Goal: Information Seeking & Learning: Learn about a topic

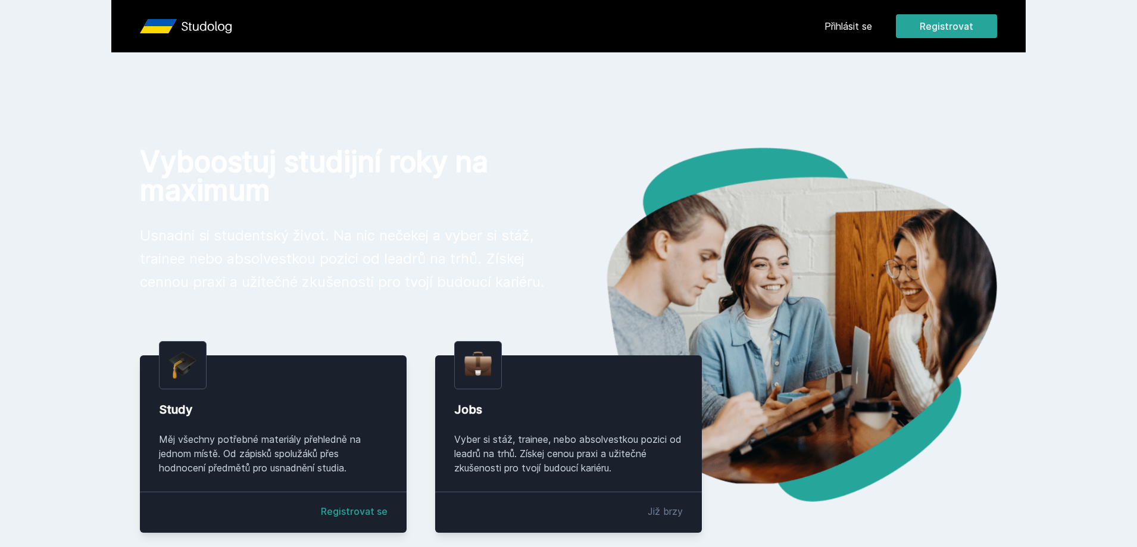
click at [867, 24] on link "Přihlásit se" at bounding box center [848, 26] width 48 height 14
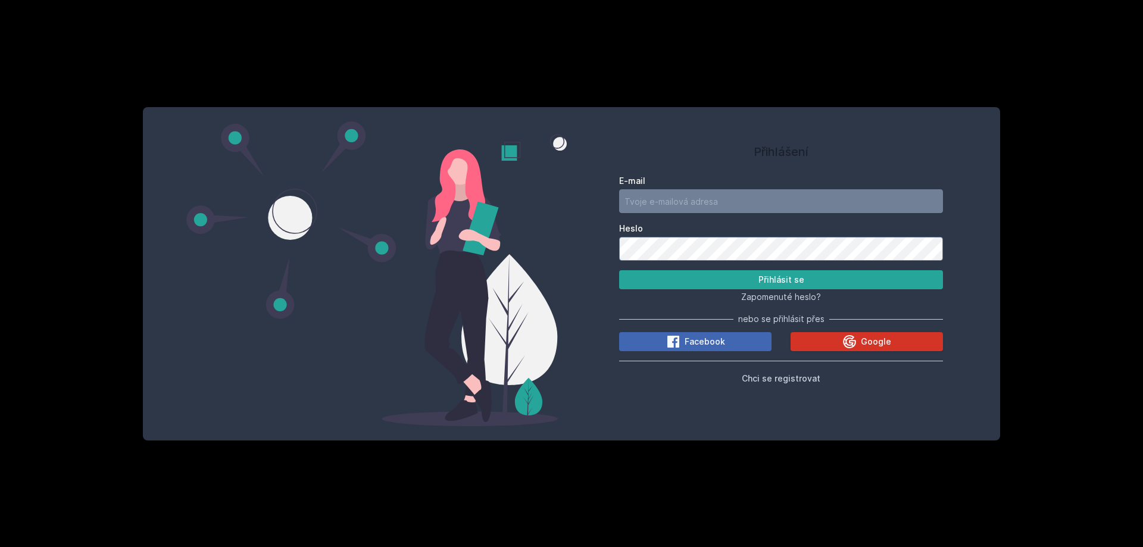
click at [860, 345] on div "Google" at bounding box center [866, 341] width 49 height 14
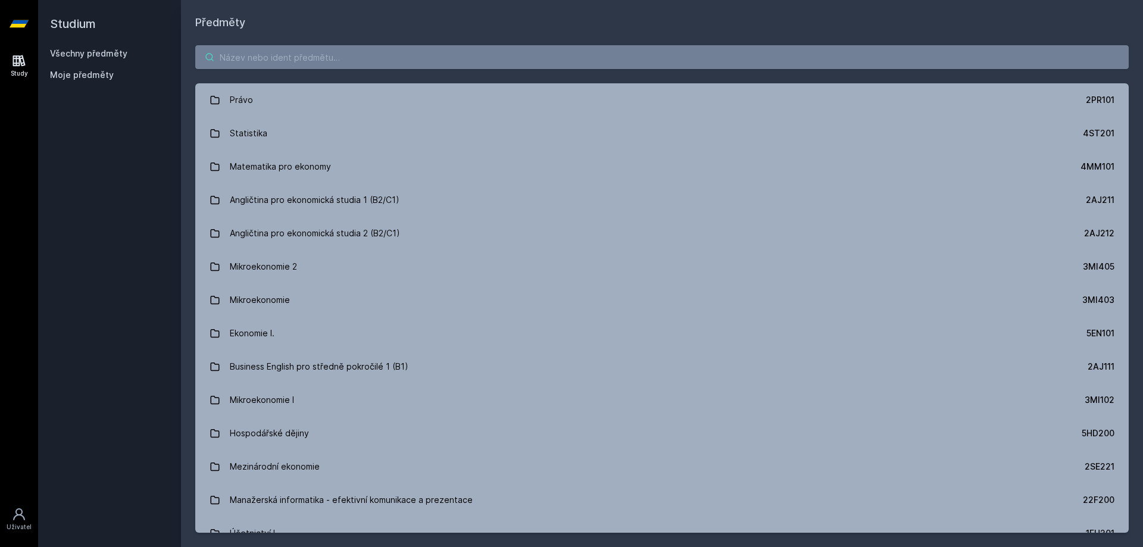
click at [353, 56] on input "search" at bounding box center [661, 57] width 933 height 24
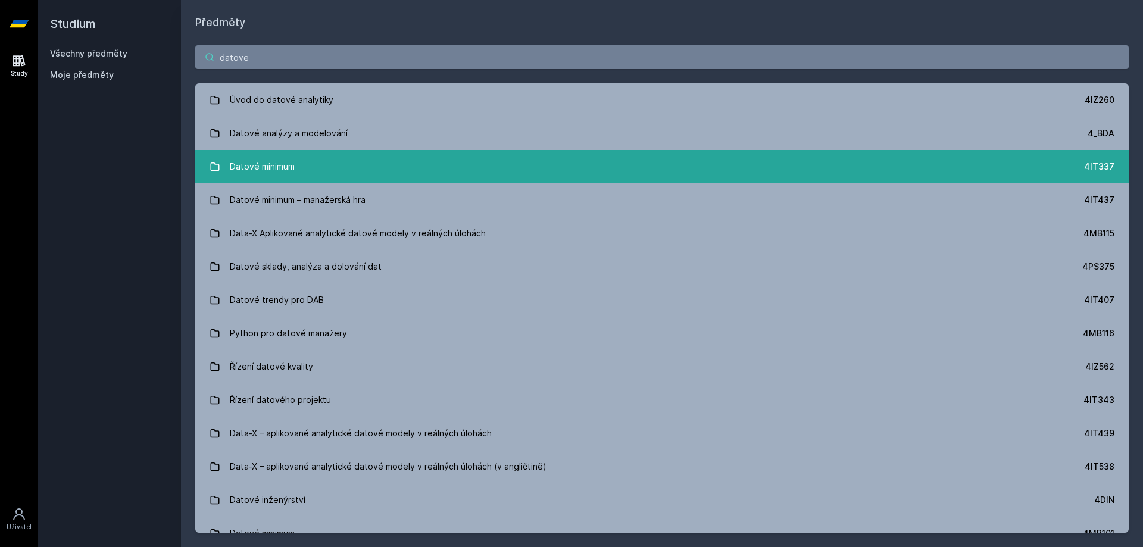
type input "datove"
click at [404, 167] on link "Datové minimum 4IT337" at bounding box center [661, 166] width 933 height 33
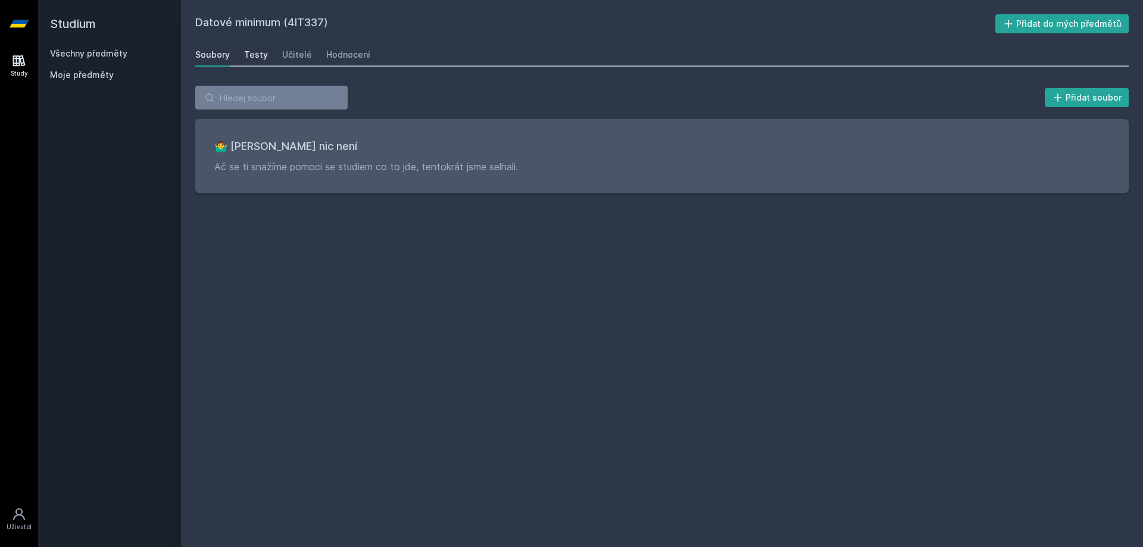
click at [256, 61] on link "Testy" at bounding box center [256, 55] width 24 height 24
click at [289, 58] on div "Učitelé" at bounding box center [297, 55] width 30 height 12
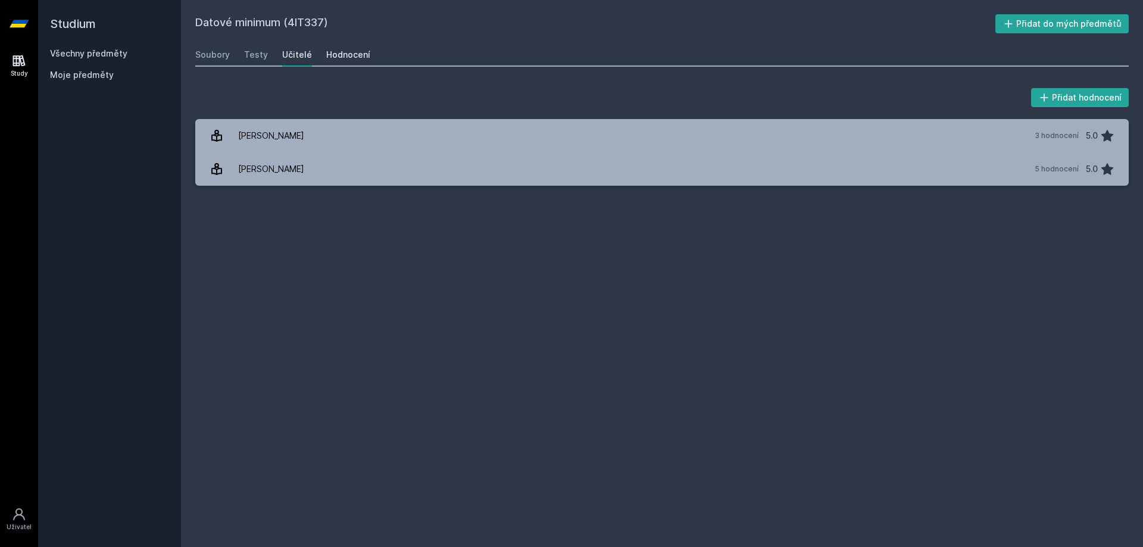
click at [329, 62] on link "Hodnocení" at bounding box center [348, 55] width 44 height 24
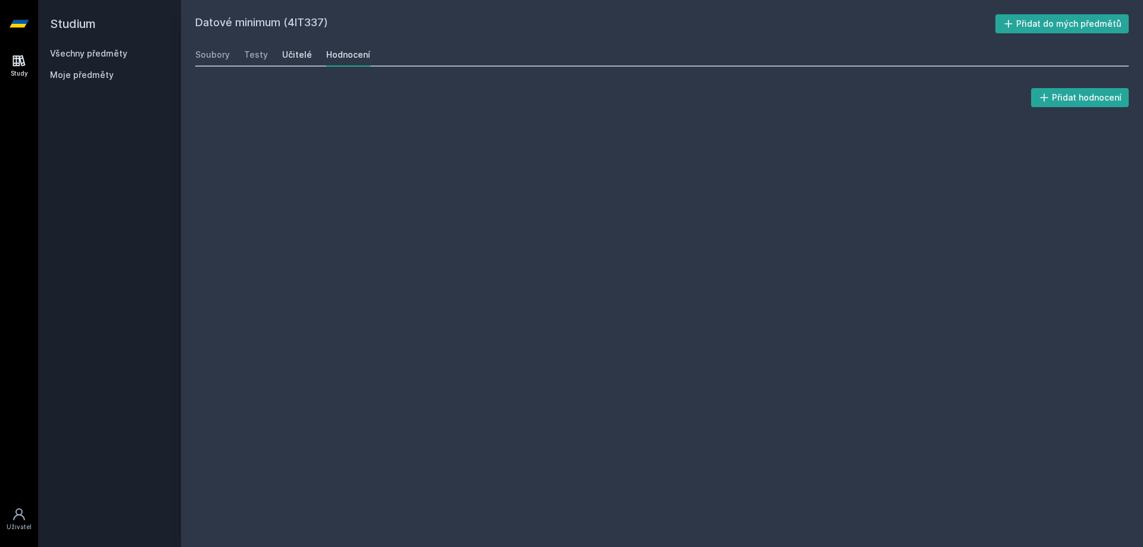
click at [301, 59] on div "Učitelé" at bounding box center [297, 55] width 30 height 12
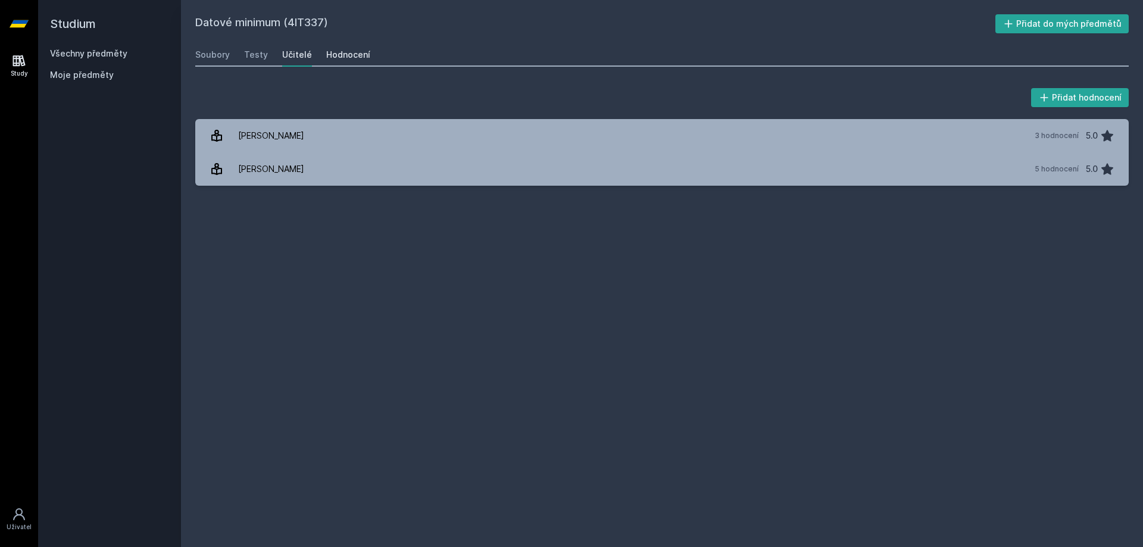
click at [345, 58] on div "Hodnocení" at bounding box center [348, 55] width 44 height 12
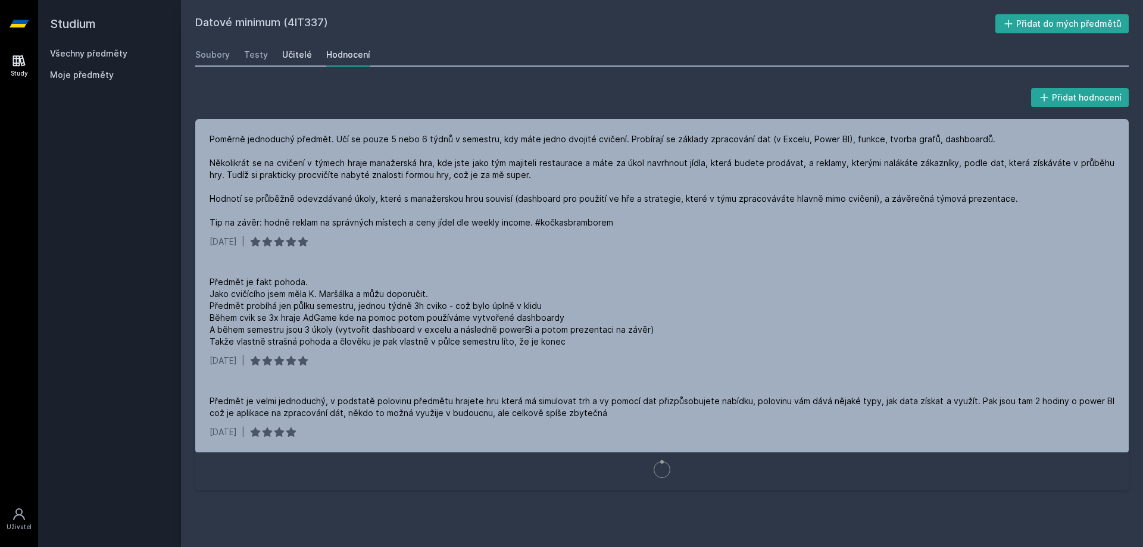
click at [292, 55] on div "Učitelé" at bounding box center [297, 55] width 30 height 12
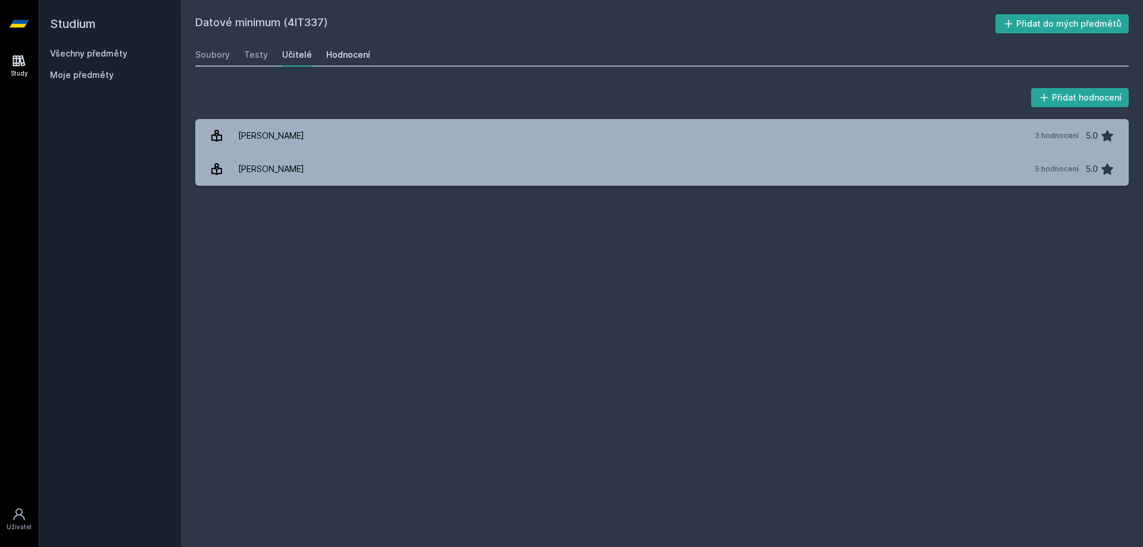
click at [346, 49] on div "Hodnocení" at bounding box center [348, 55] width 44 height 12
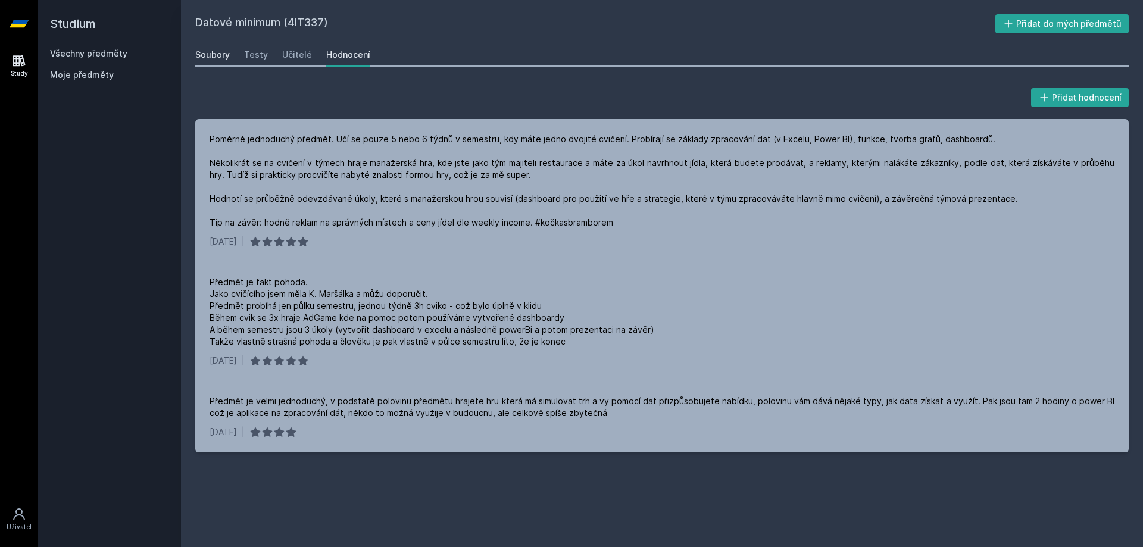
click at [223, 51] on div "Soubory" at bounding box center [212, 55] width 35 height 12
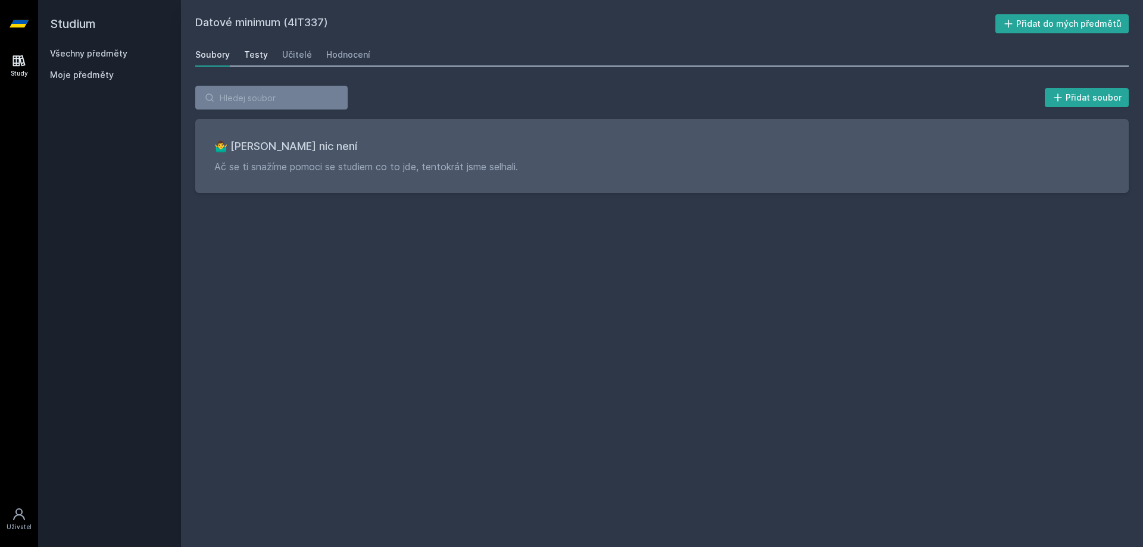
click at [264, 56] on div "Testy" at bounding box center [256, 55] width 24 height 12
click at [294, 58] on div "Učitelé" at bounding box center [297, 55] width 30 height 12
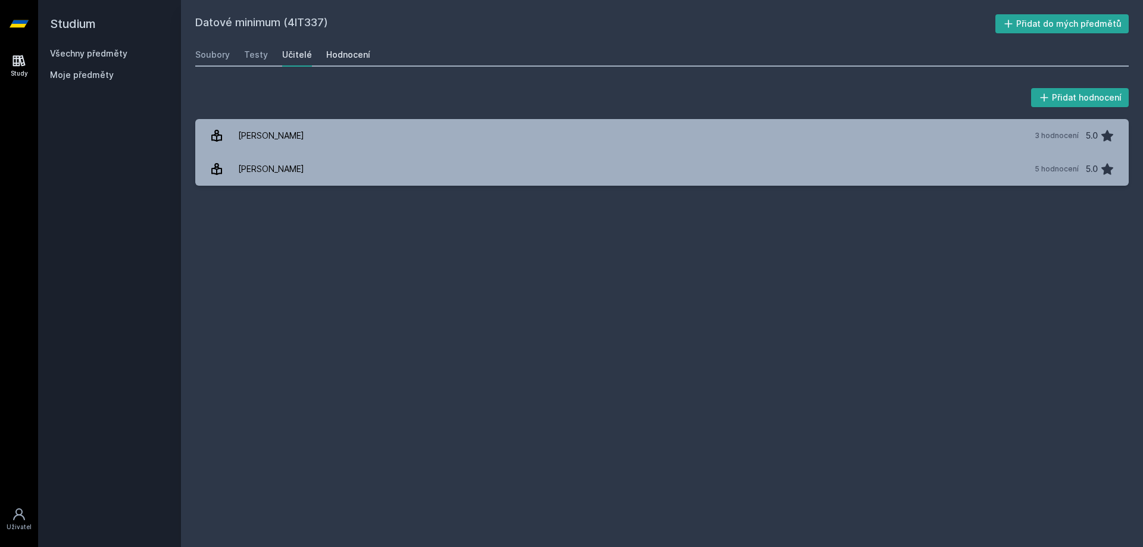
click at [340, 60] on div "Hodnocení" at bounding box center [348, 55] width 44 height 12
